Goal: Complete application form: Complete application form

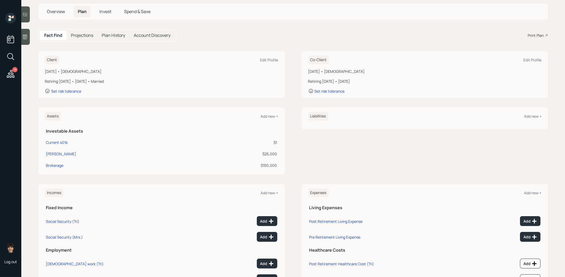
scroll to position [55, 0]
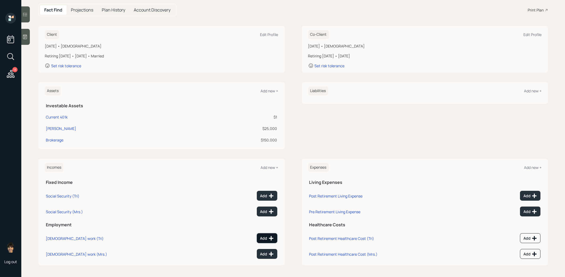
click at [265, 235] on div "Add" at bounding box center [267, 237] width 14 height 5
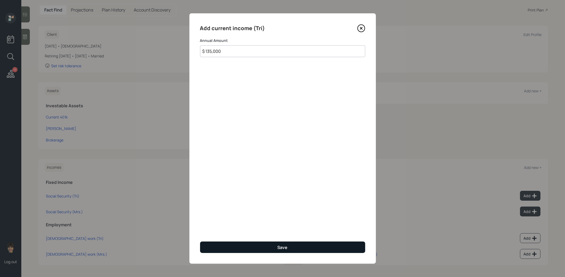
type input "$ 135,000"
click at [236, 246] on button "Save" at bounding box center [282, 246] width 165 height 11
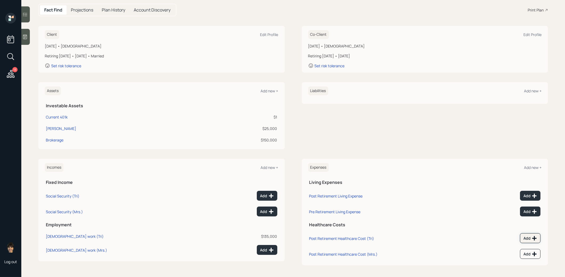
click at [527, 238] on div "Add" at bounding box center [531, 237] width 14 height 5
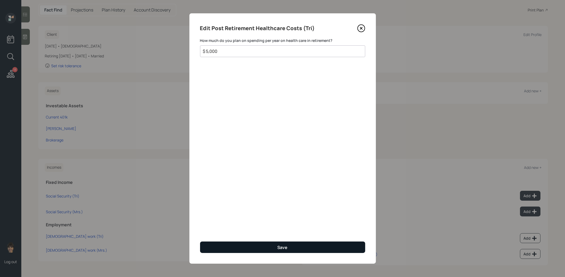
type input "$ 5,000"
click at [256, 244] on button "Save" at bounding box center [282, 246] width 165 height 11
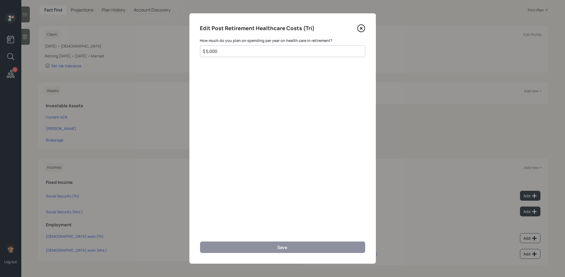
scroll to position [51, 0]
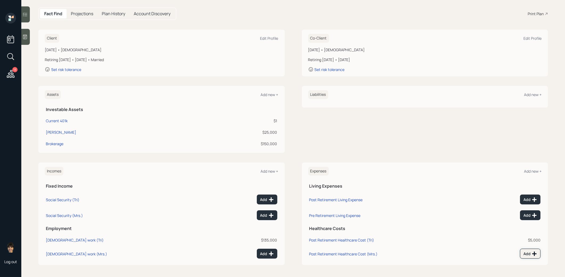
click at [526, 252] on div "Add" at bounding box center [531, 253] width 14 height 5
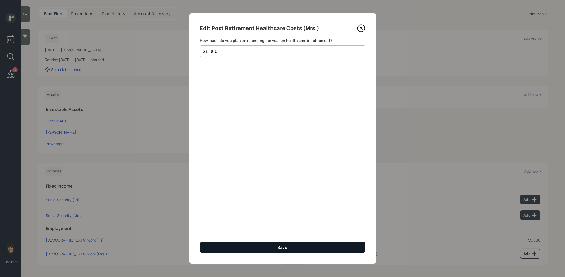
type input "$ 5,000"
click at [350, 245] on button "Save" at bounding box center [282, 246] width 165 height 11
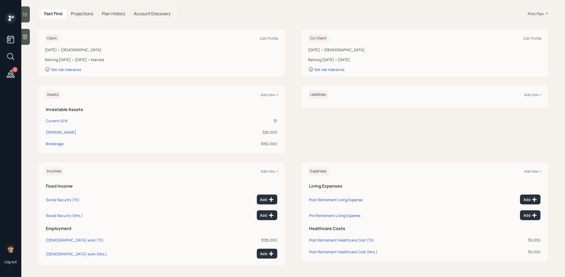
click at [12, 73] on icon at bounding box center [11, 74] width 8 height 8
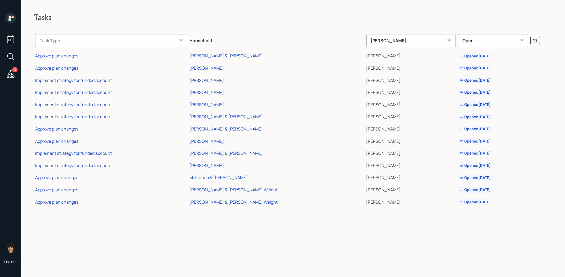
click at [224, 81] on div "[PERSON_NAME]" at bounding box center [207, 80] width 35 height 6
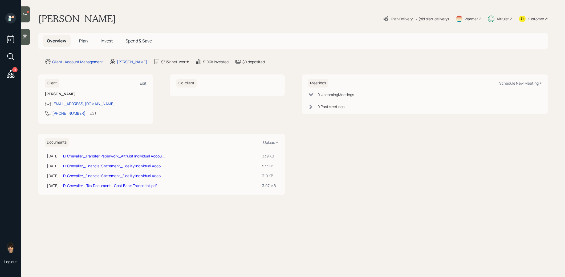
click at [83, 40] on span "Plan" at bounding box center [83, 41] width 9 height 6
